Goal: Task Accomplishment & Management: Complete application form

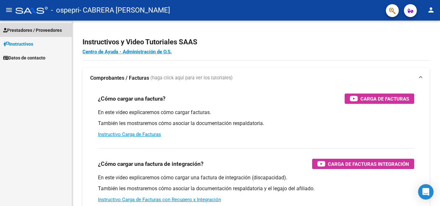
click at [30, 31] on span "Prestadores / Proveedores" at bounding box center [32, 30] width 59 height 7
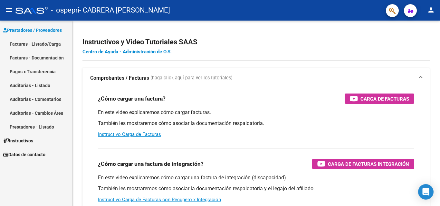
click at [31, 41] on link "Facturas - Listado/Carga" at bounding box center [36, 44] width 72 height 14
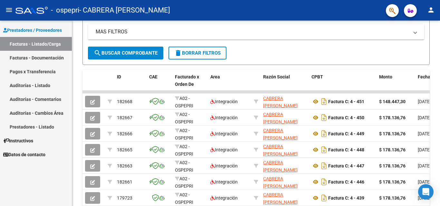
scroll to position [127, 0]
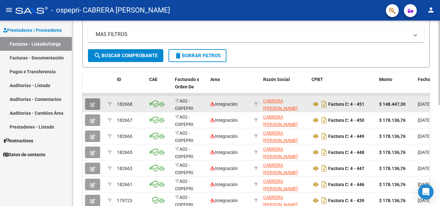
click at [88, 107] on button "button" at bounding box center [92, 104] width 15 height 12
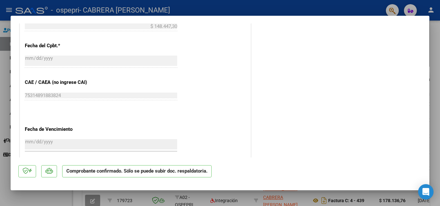
scroll to position [469, 0]
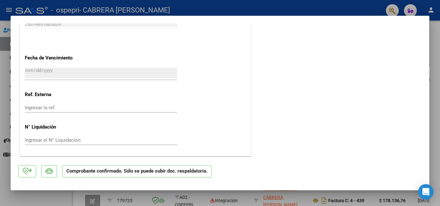
click at [434, 31] on div at bounding box center [220, 103] width 440 height 206
type input "$ 0,00"
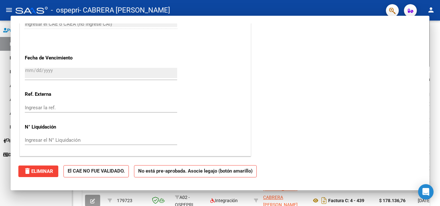
scroll to position [396, 0]
